Goal: Navigation & Orientation: Find specific page/section

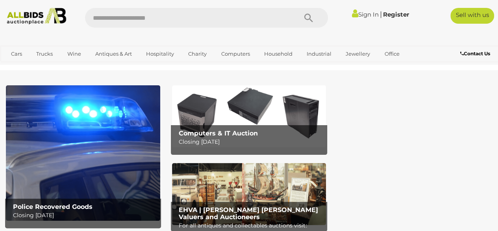
drag, startPoint x: 0, startPoint y: 0, endPoint x: 395, endPoint y: 178, distance: 433.4
click at [395, 178] on div "Police Recovered Goods Closing Tuesday 16th September Computers & IT Auction Cl…" at bounding box center [249, 158] width 498 height 147
click at [234, 183] on img at bounding box center [249, 194] width 154 height 62
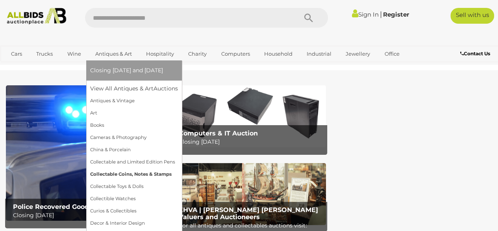
click at [112, 175] on link "Collectable Coins, Notes & Stamps" at bounding box center [134, 174] width 88 height 12
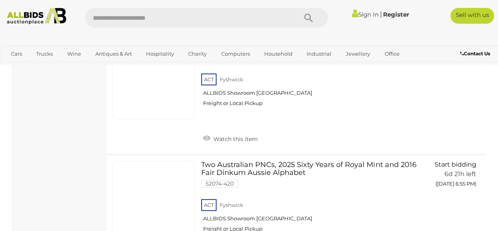
scroll to position [6273, 0]
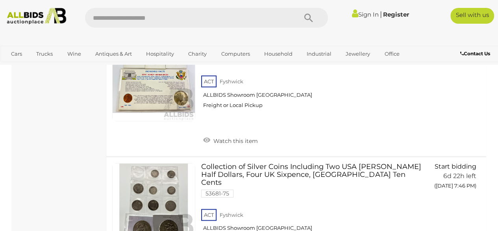
scroll to position [6267, 0]
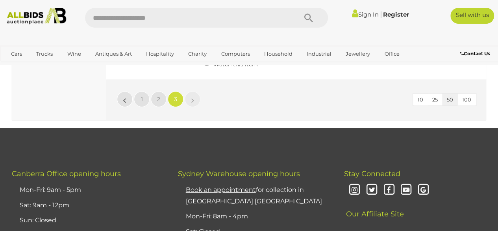
scroll to position [4649, 0]
